Goal: Information Seeking & Learning: Learn about a topic

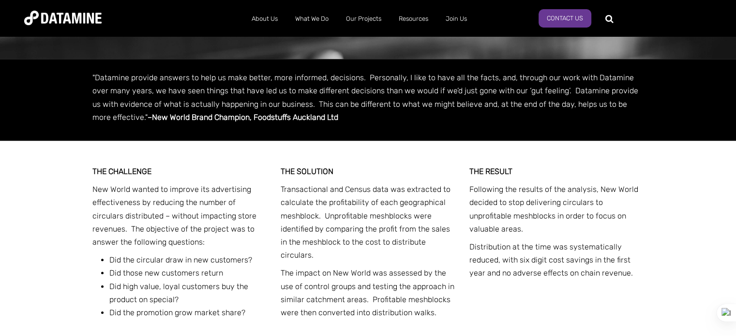
scroll to position [875, 0]
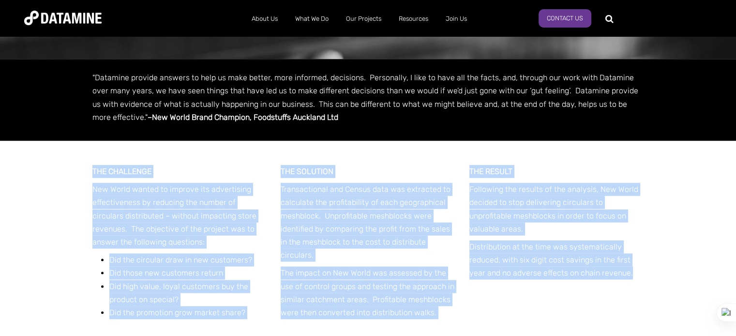
drag, startPoint x: 93, startPoint y: 153, endPoint x: 636, endPoint y: 254, distance: 552.7
click at [636, 254] on div "THE CHALLENGE New World wanted to improve its advertising effectiveness by redu…" at bounding box center [367, 252] width 551 height 223
copy div "THE CHALLENGE New World wanted to improve its advertising effectiveness by redu…"
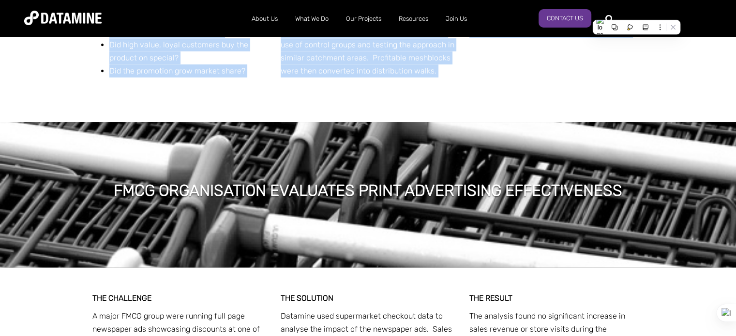
scroll to position [1150, 0]
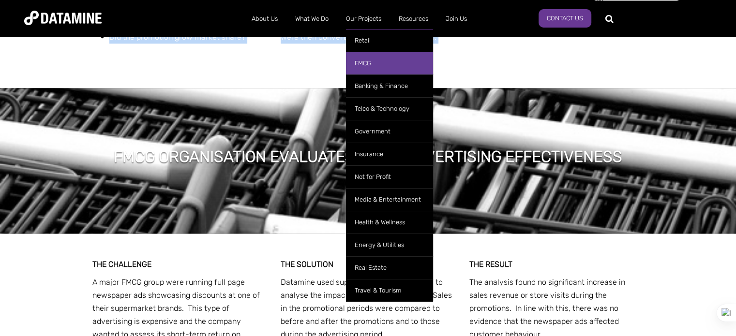
click at [361, 62] on link "FMCG" at bounding box center [389, 63] width 87 height 23
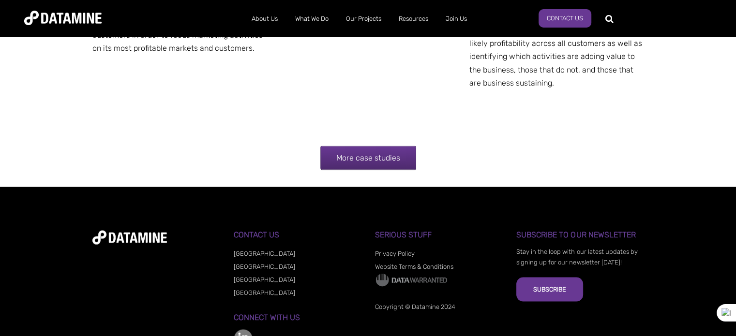
scroll to position [2014, 0]
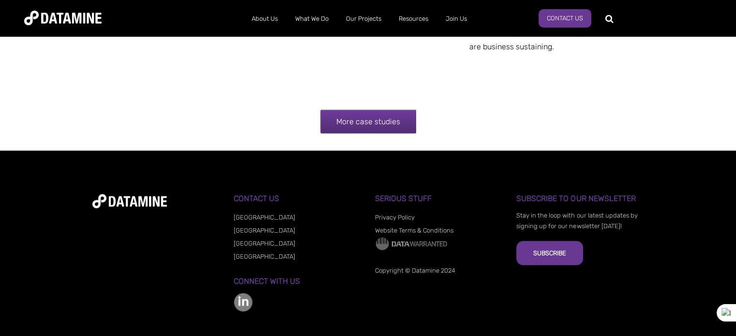
click at [366, 110] on link "More case studies" at bounding box center [368, 122] width 96 height 24
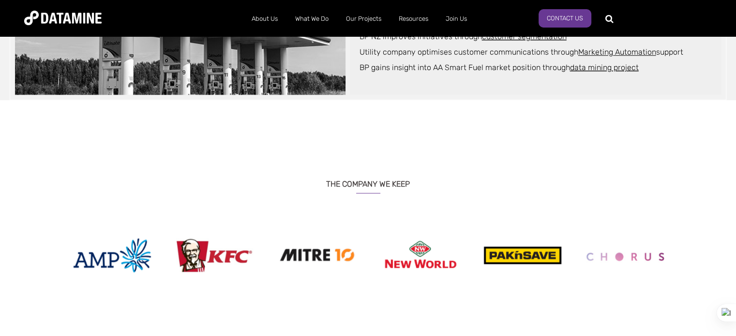
scroll to position [878, 0]
